Goal: Task Accomplishment & Management: Manage account settings

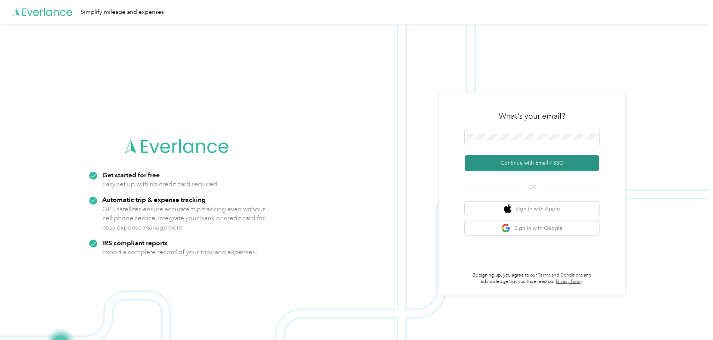
click at [528, 164] on button "Continue with Email / SSO" at bounding box center [532, 163] width 134 height 16
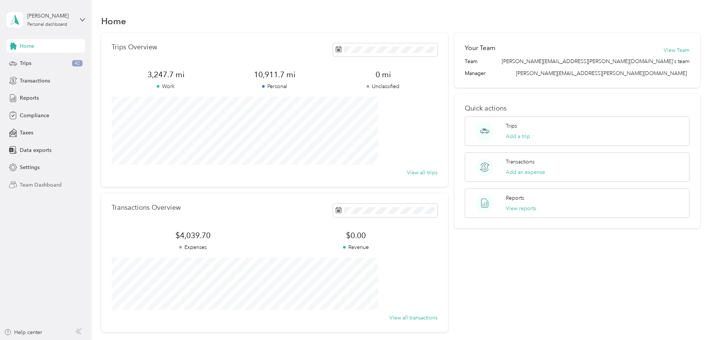
click at [42, 183] on span "Team Dashboard" at bounding box center [41, 185] width 42 height 8
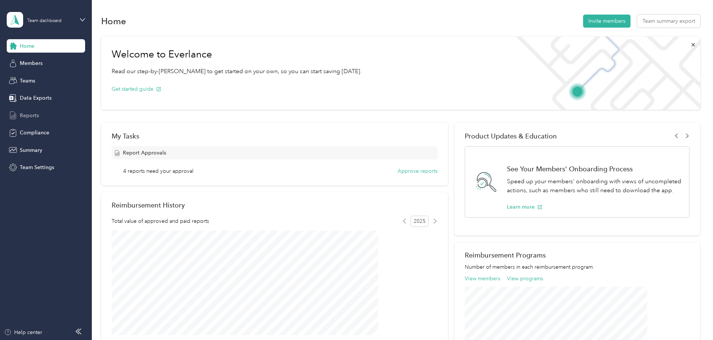
click at [35, 113] on span "Reports" at bounding box center [29, 116] width 19 height 8
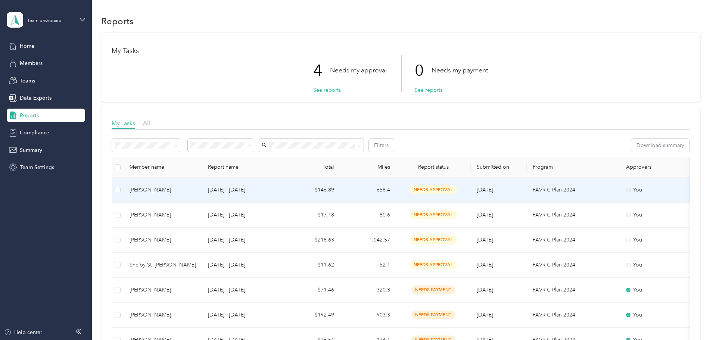
click at [457, 189] on span "needs approval" at bounding box center [433, 190] width 47 height 9
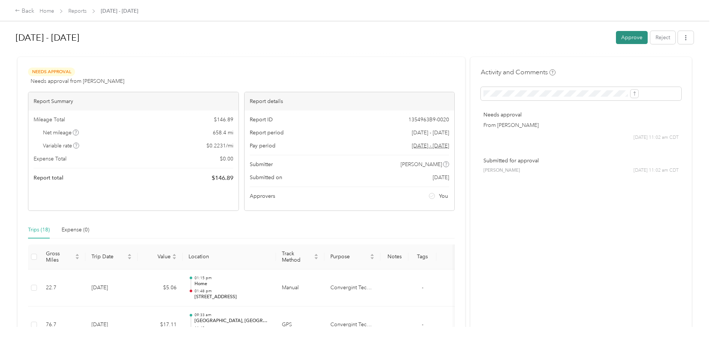
click at [616, 35] on button "Approve" at bounding box center [632, 37] width 32 height 13
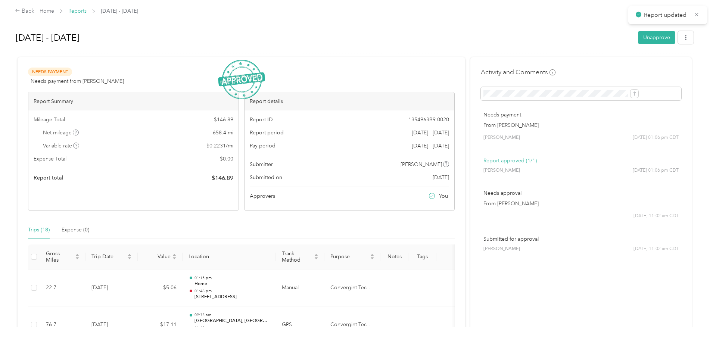
click at [87, 10] on link "Reports" at bounding box center [77, 11] width 18 height 6
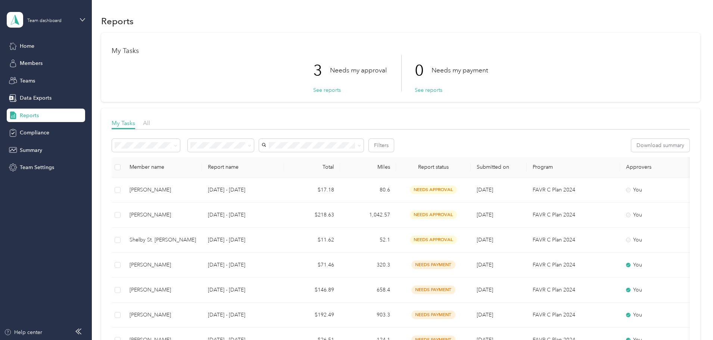
scroll to position [37, 0]
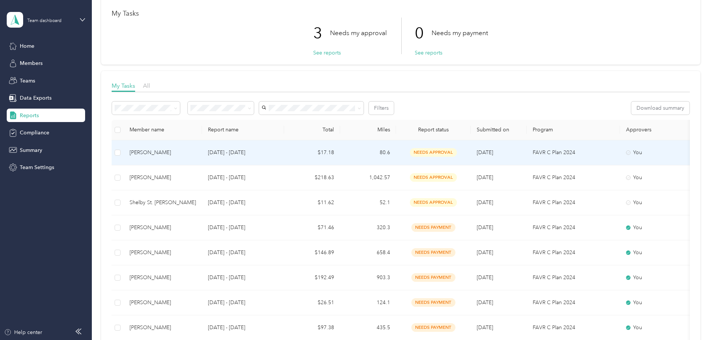
click at [457, 150] on span "needs approval" at bounding box center [433, 152] width 47 height 9
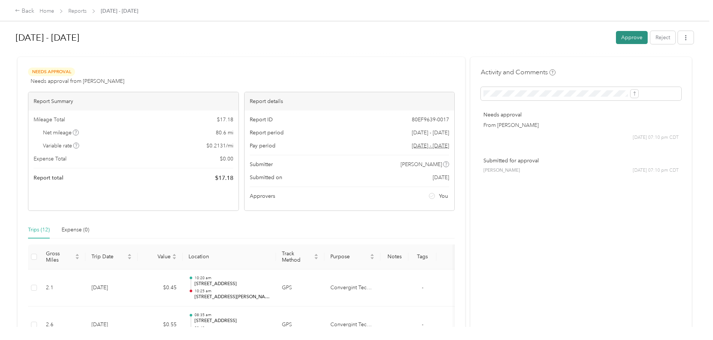
click at [616, 37] on button "Approve" at bounding box center [632, 37] width 32 height 13
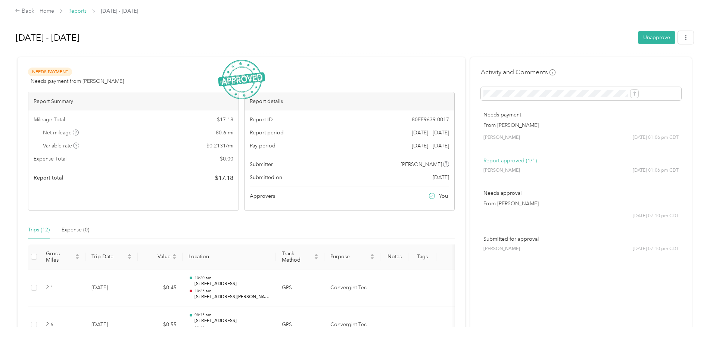
click at [87, 10] on link "Reports" at bounding box center [77, 11] width 18 height 6
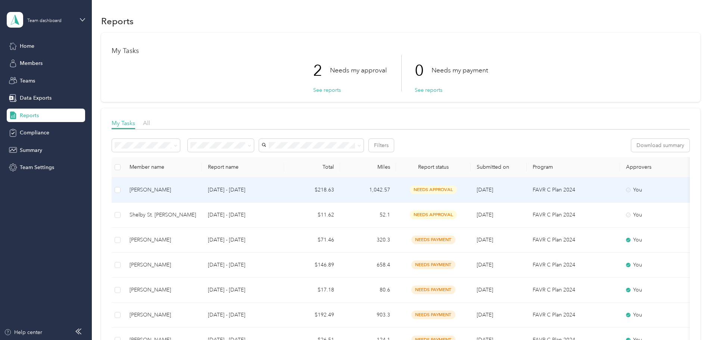
click at [457, 189] on span "needs approval" at bounding box center [433, 190] width 47 height 9
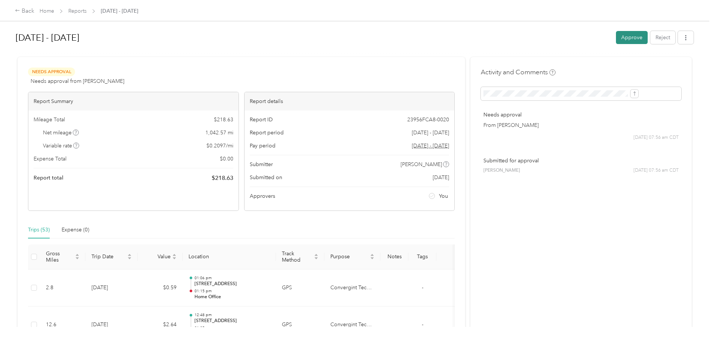
click at [616, 33] on button "Approve" at bounding box center [632, 37] width 32 height 13
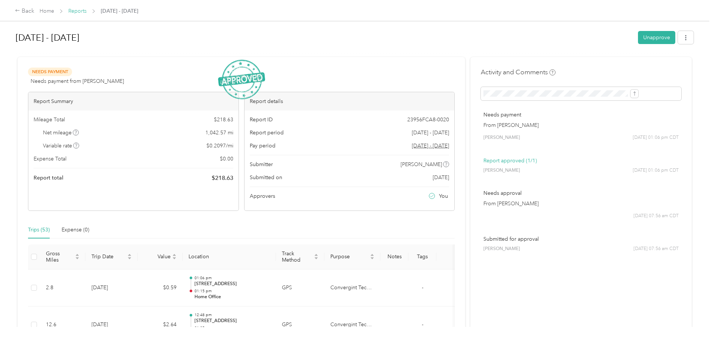
click at [87, 12] on link "Reports" at bounding box center [77, 11] width 18 height 6
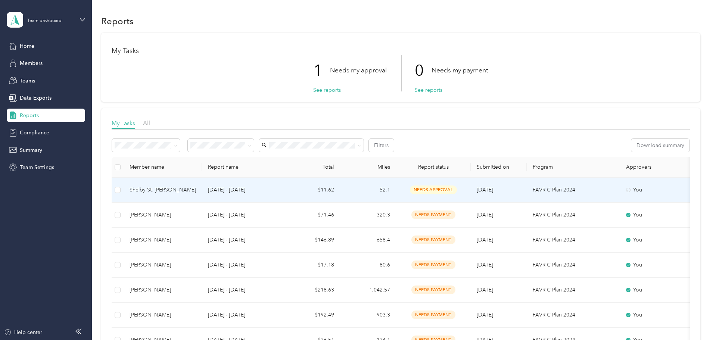
click at [457, 189] on span "needs approval" at bounding box center [433, 190] width 47 height 9
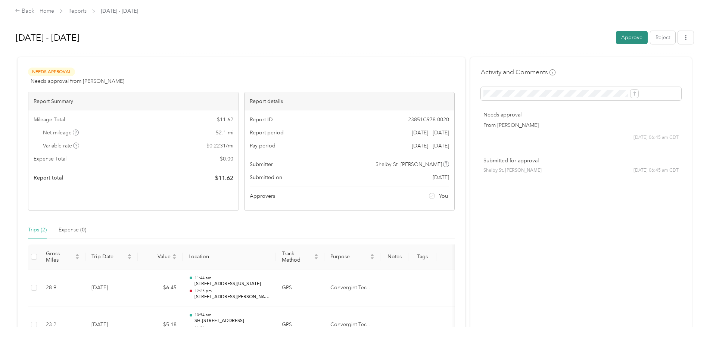
click at [616, 35] on button "Approve" at bounding box center [632, 37] width 32 height 13
